Goal: Information Seeking & Learning: Find specific fact

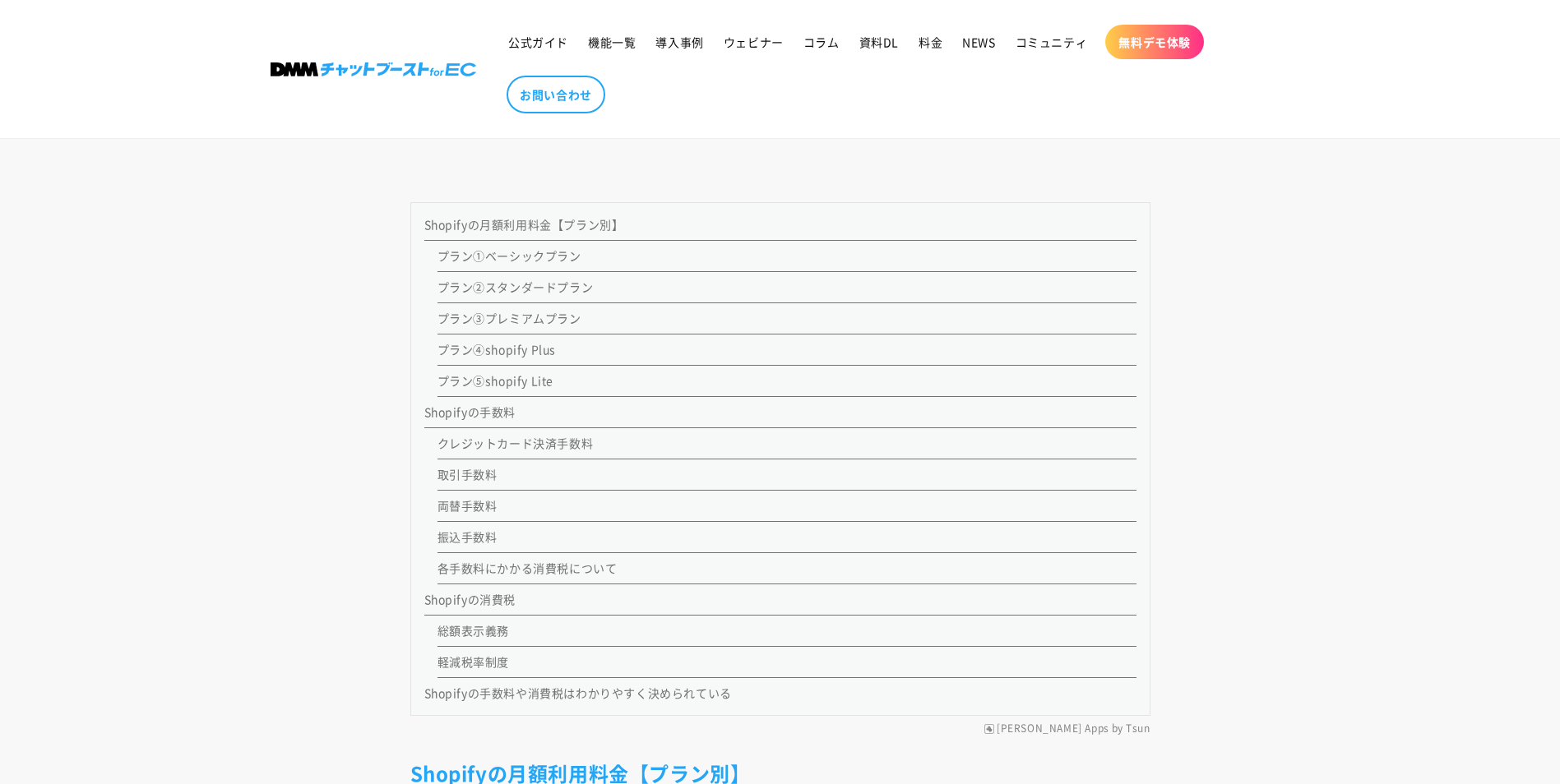
scroll to position [1562, 0]
click at [592, 568] on link "各手数料にかかる消費税について" at bounding box center [527, 564] width 180 height 16
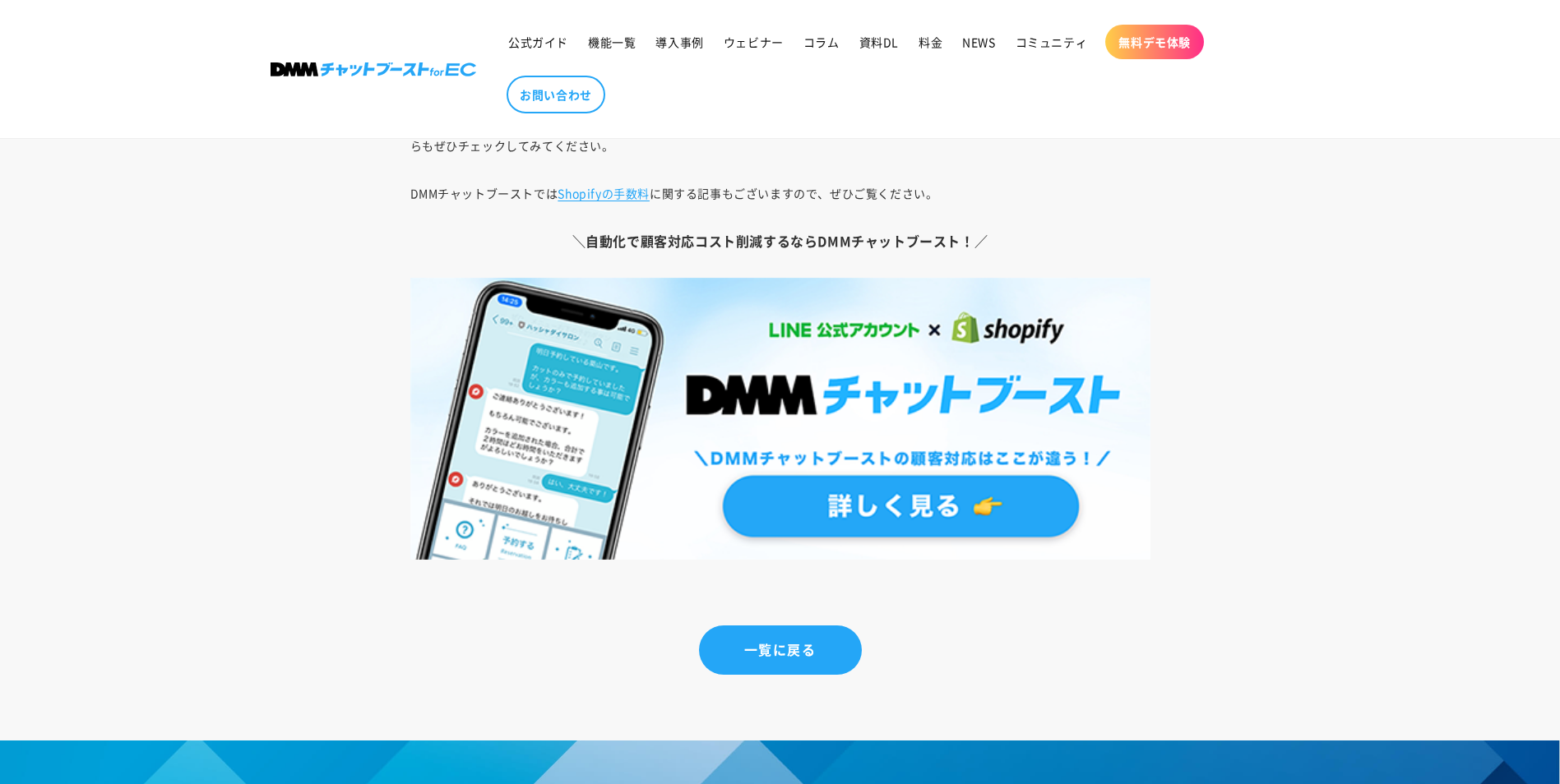
scroll to position [12307, 0]
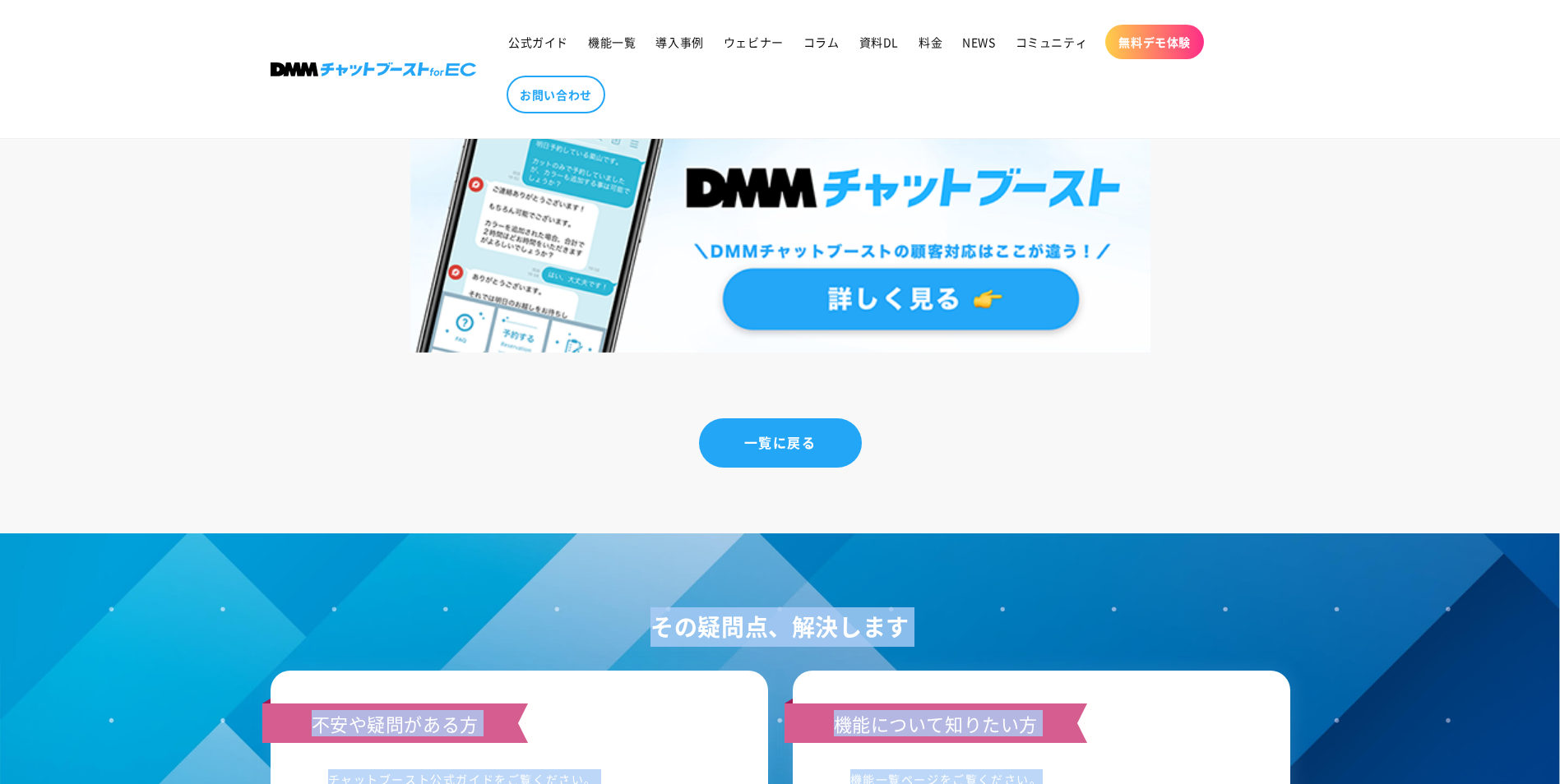
drag, startPoint x: 1558, startPoint y: 696, endPoint x: 1572, endPoint y: 508, distance: 188.5
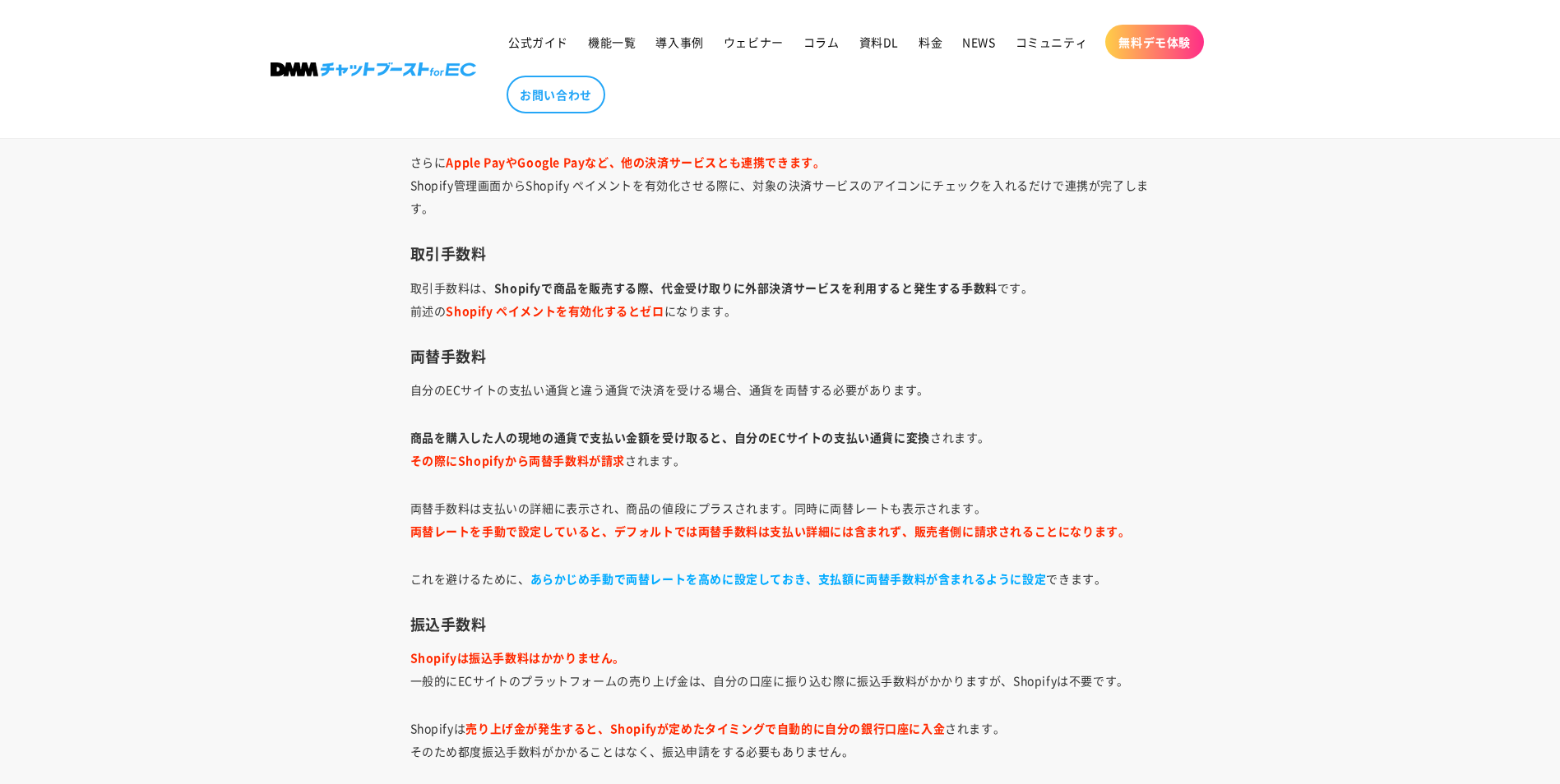
scroll to position [5058, 0]
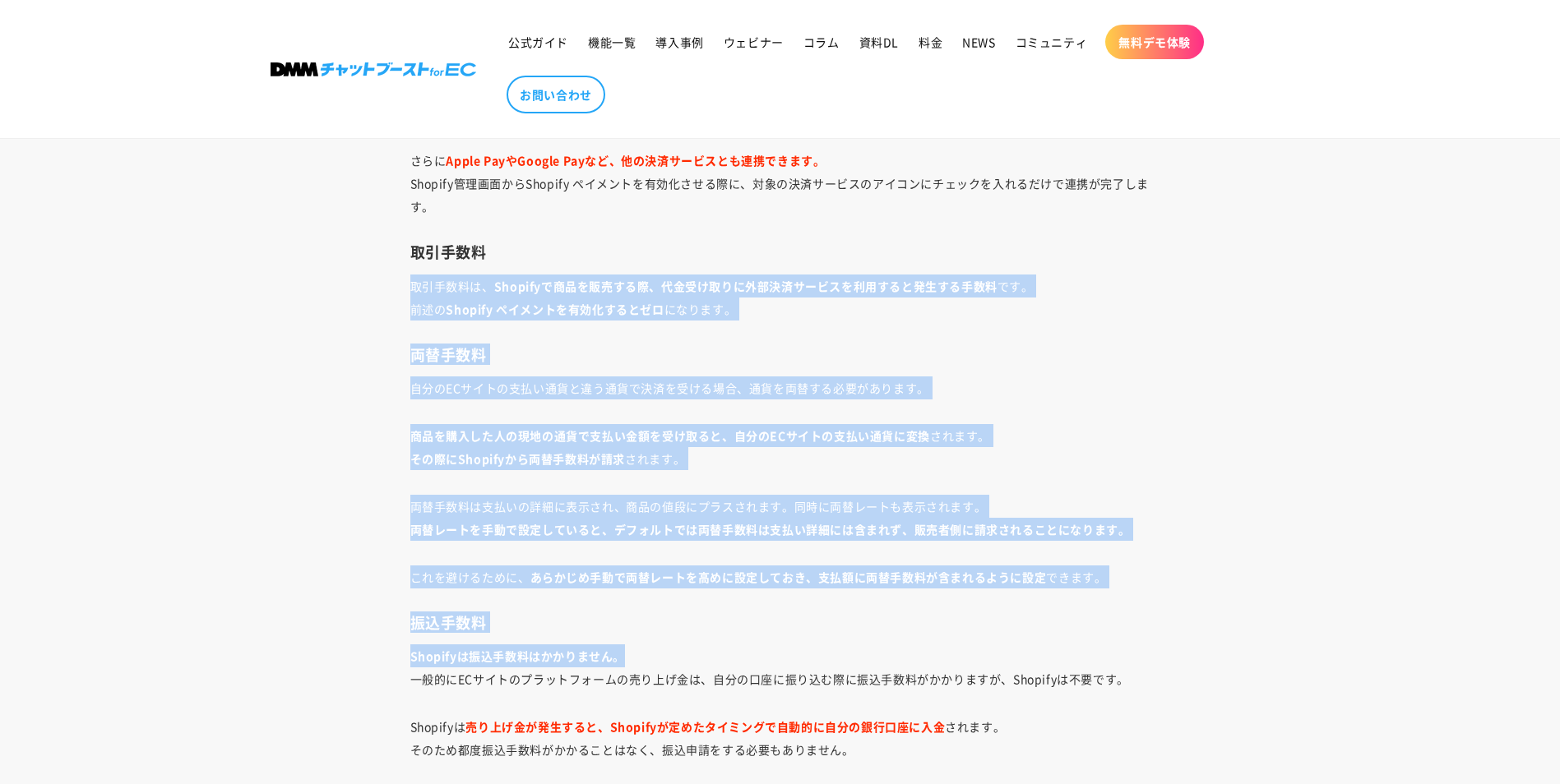
drag, startPoint x: 410, startPoint y: 279, endPoint x: 1108, endPoint y: 658, distance: 794.3
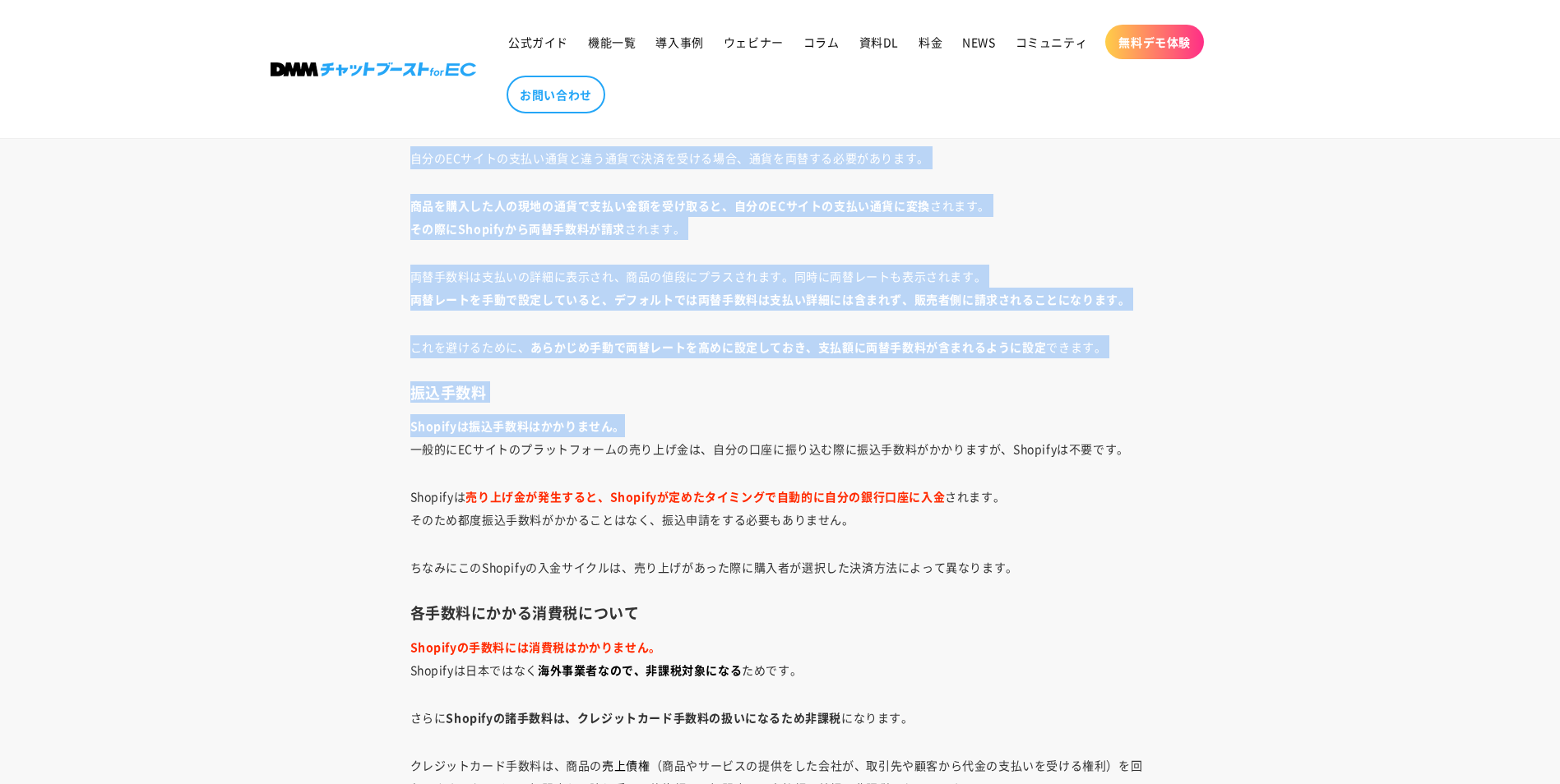
scroll to position [5470, 0]
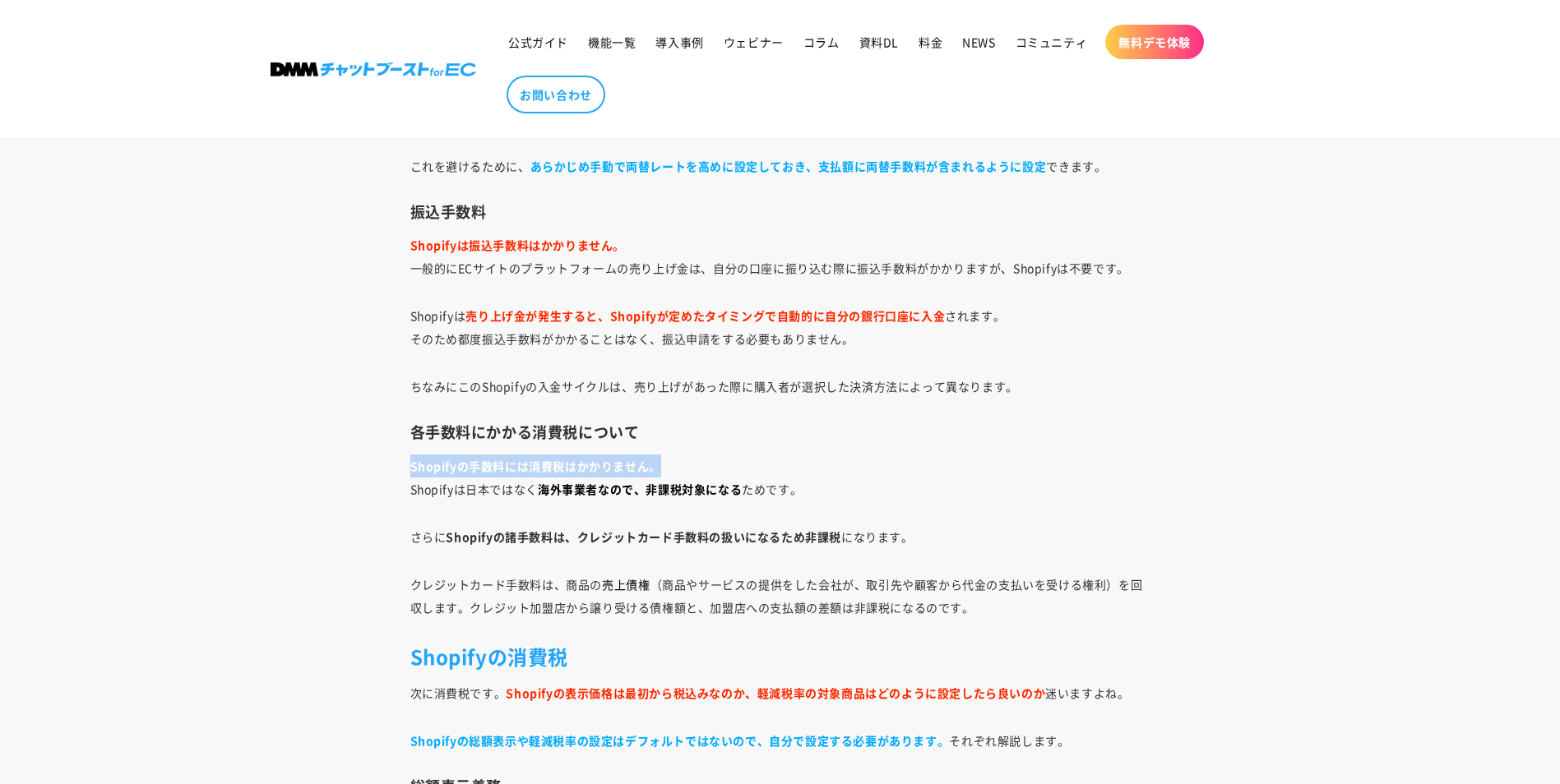
drag, startPoint x: 406, startPoint y: 466, endPoint x: 1177, endPoint y: 465, distance: 771.0
